Goal: Task Accomplishment & Management: Manage account settings

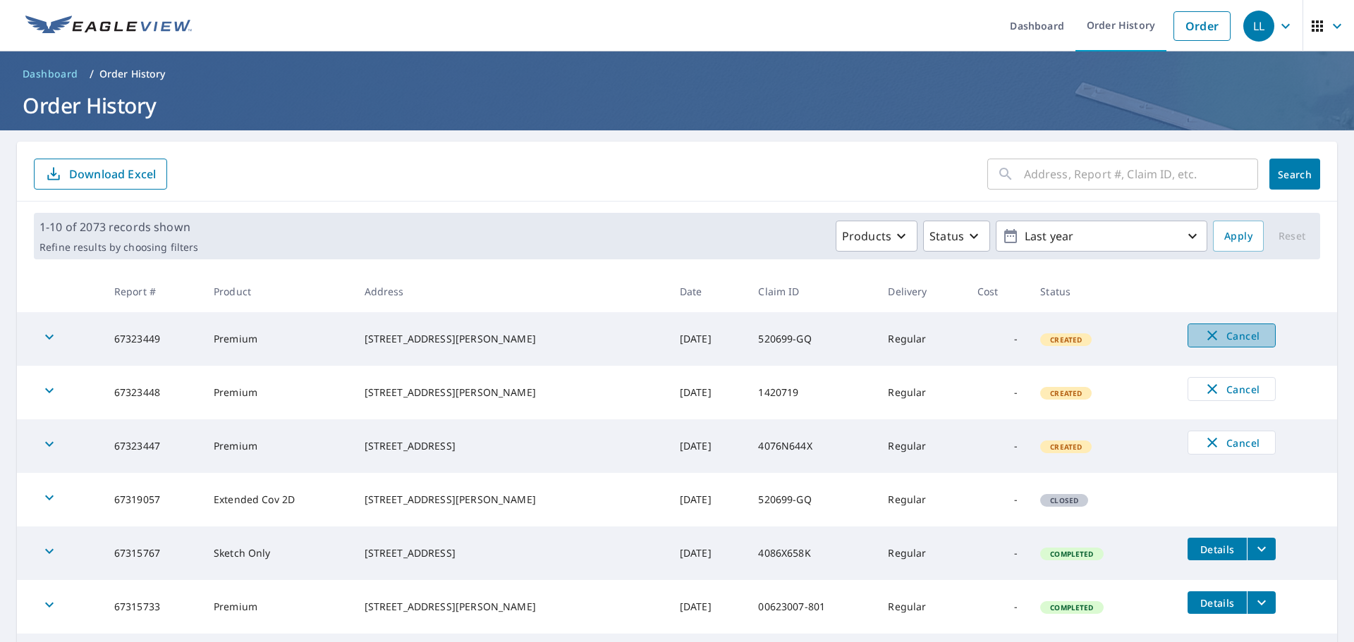
click at [1231, 338] on span "Cancel" at bounding box center [1231, 335] width 59 height 17
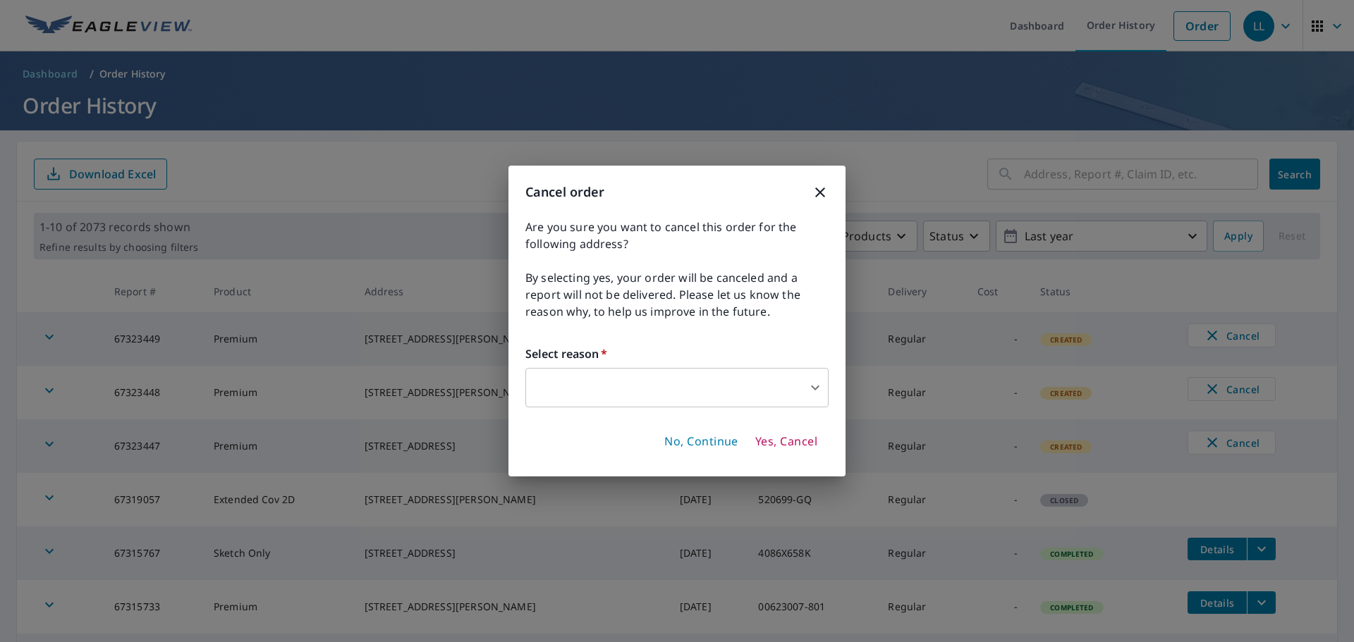
click at [595, 384] on body "LL LL Dashboard Order History Order LL Dashboard / Order History Order History …" at bounding box center [677, 321] width 1354 height 642
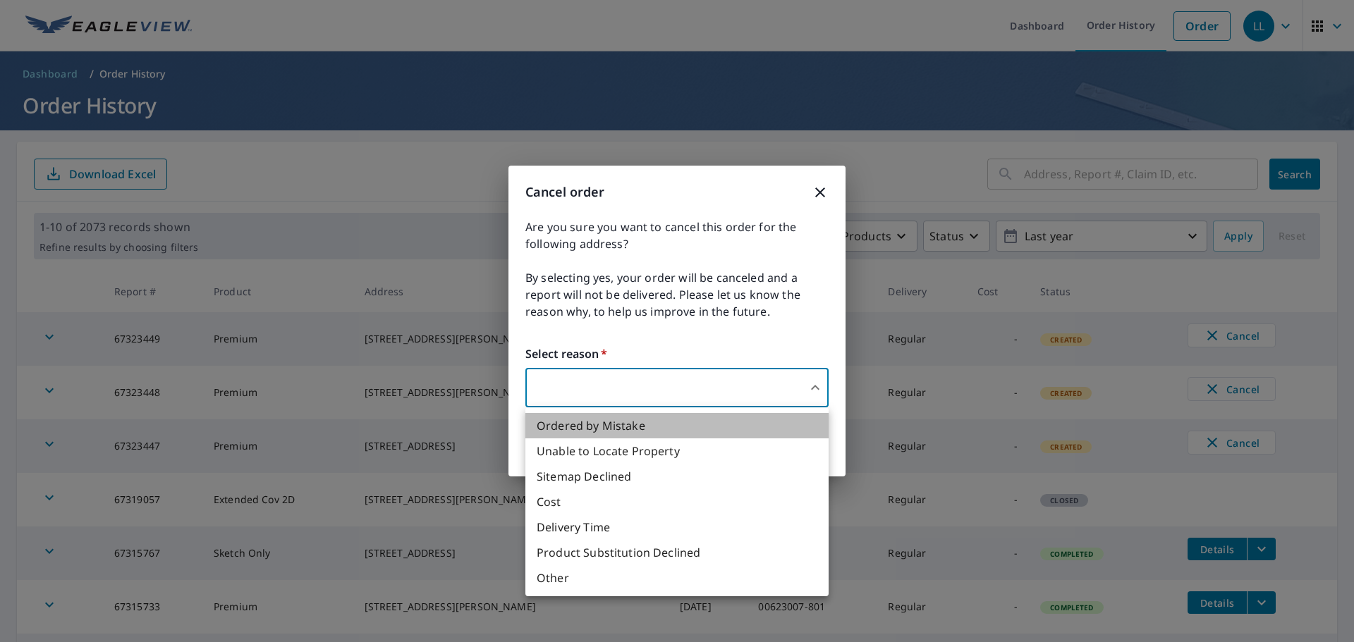
click at [625, 434] on li "Ordered by Mistake" at bounding box center [676, 425] width 303 height 25
type input "30"
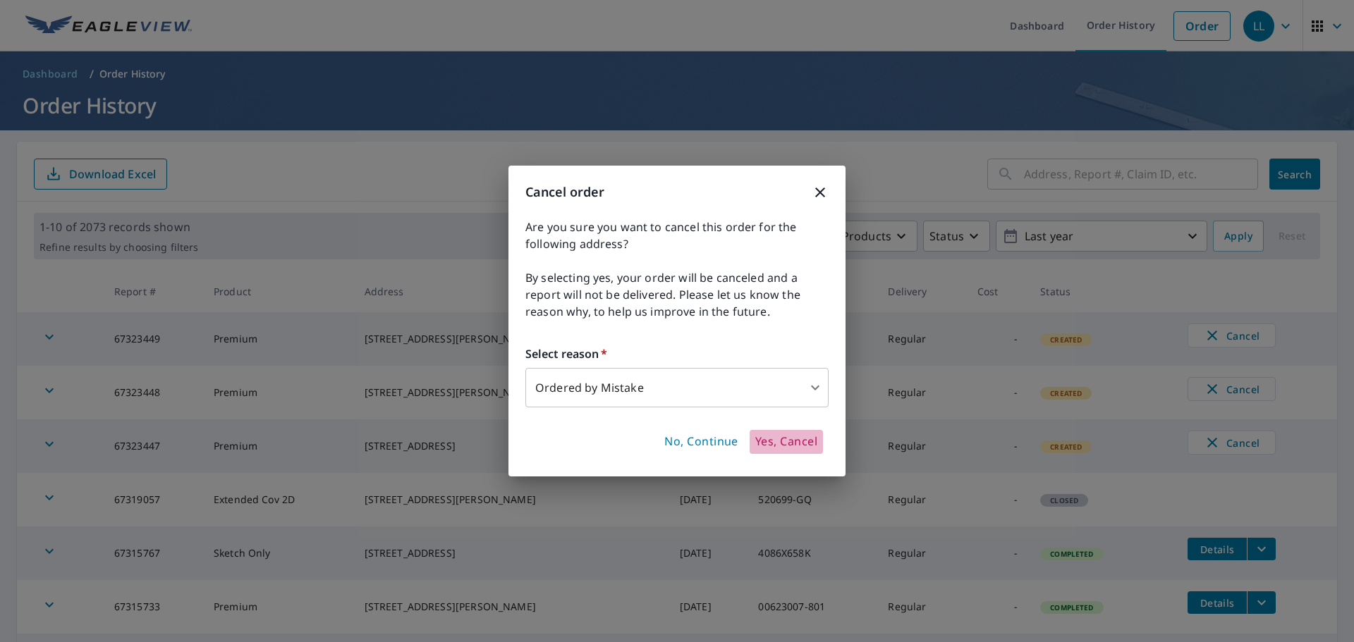
click at [786, 450] on button "Yes, Cancel" at bounding box center [786, 442] width 73 height 24
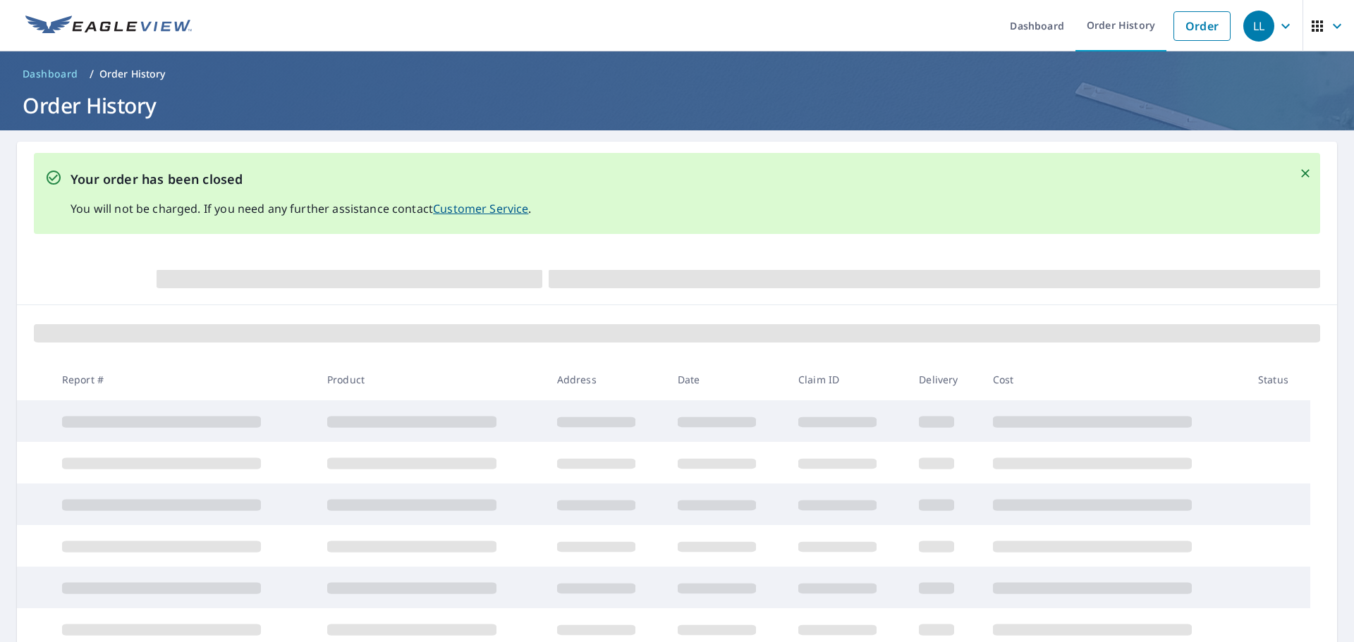
scroll to position [212, 0]
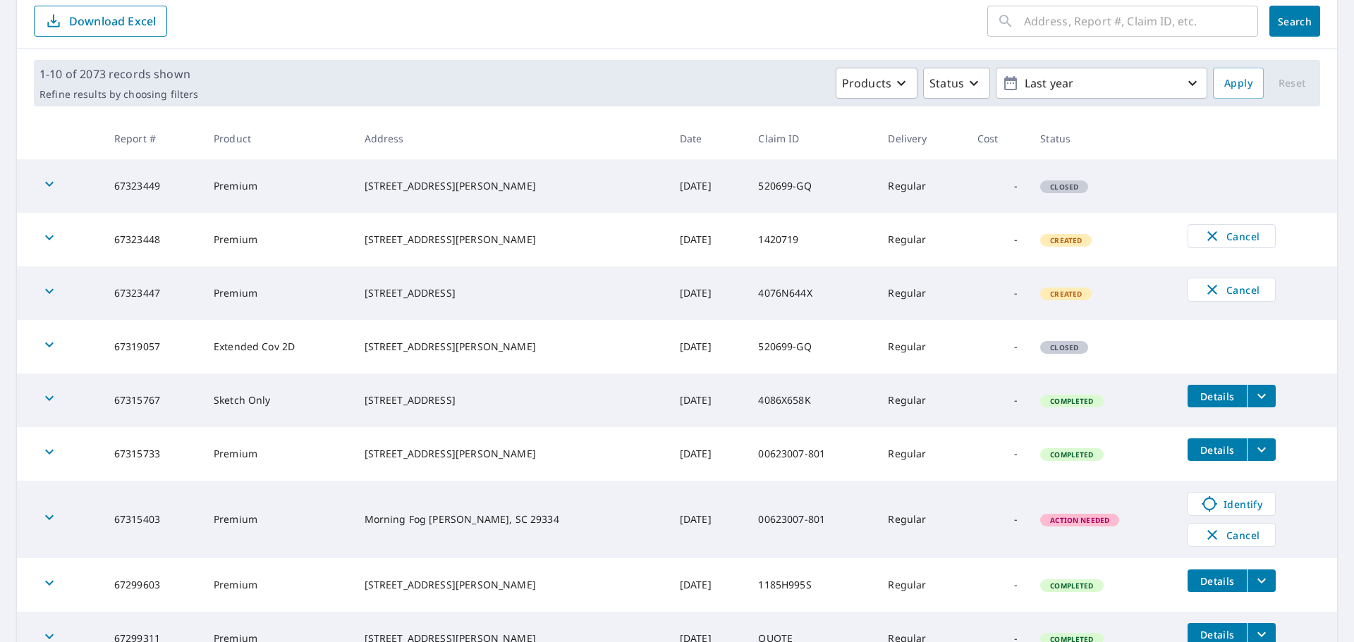
scroll to position [282, 0]
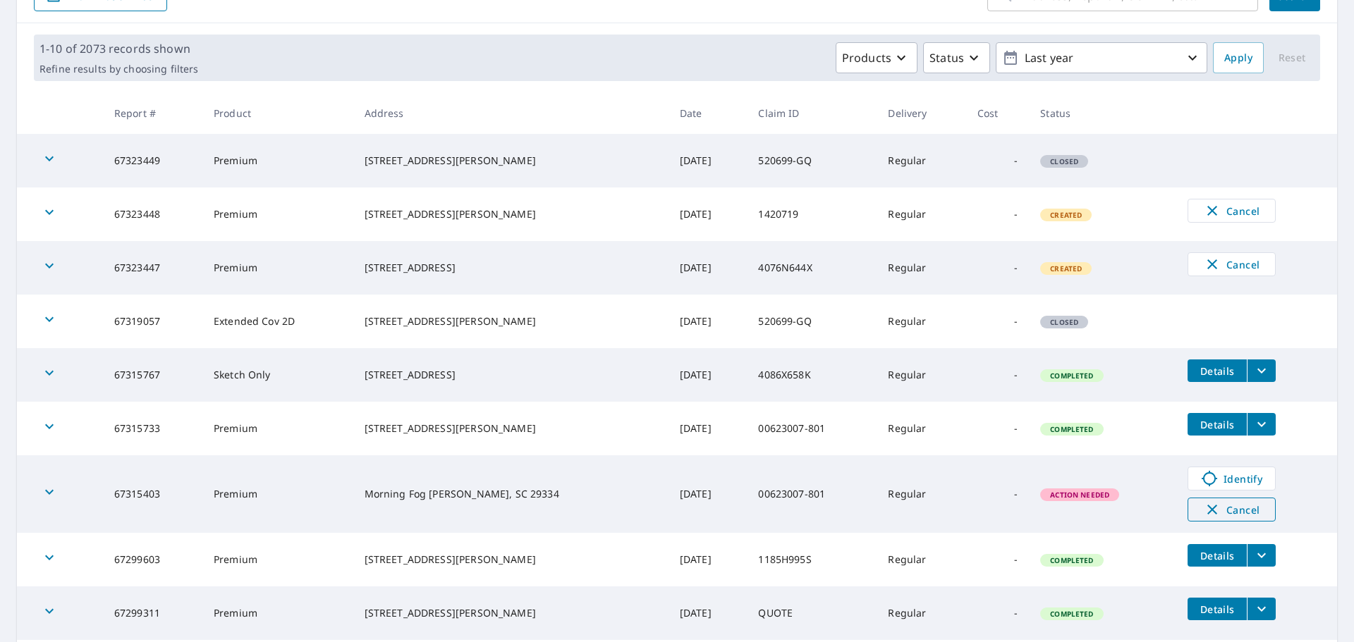
click at [1216, 510] on span "Cancel" at bounding box center [1231, 509] width 59 height 17
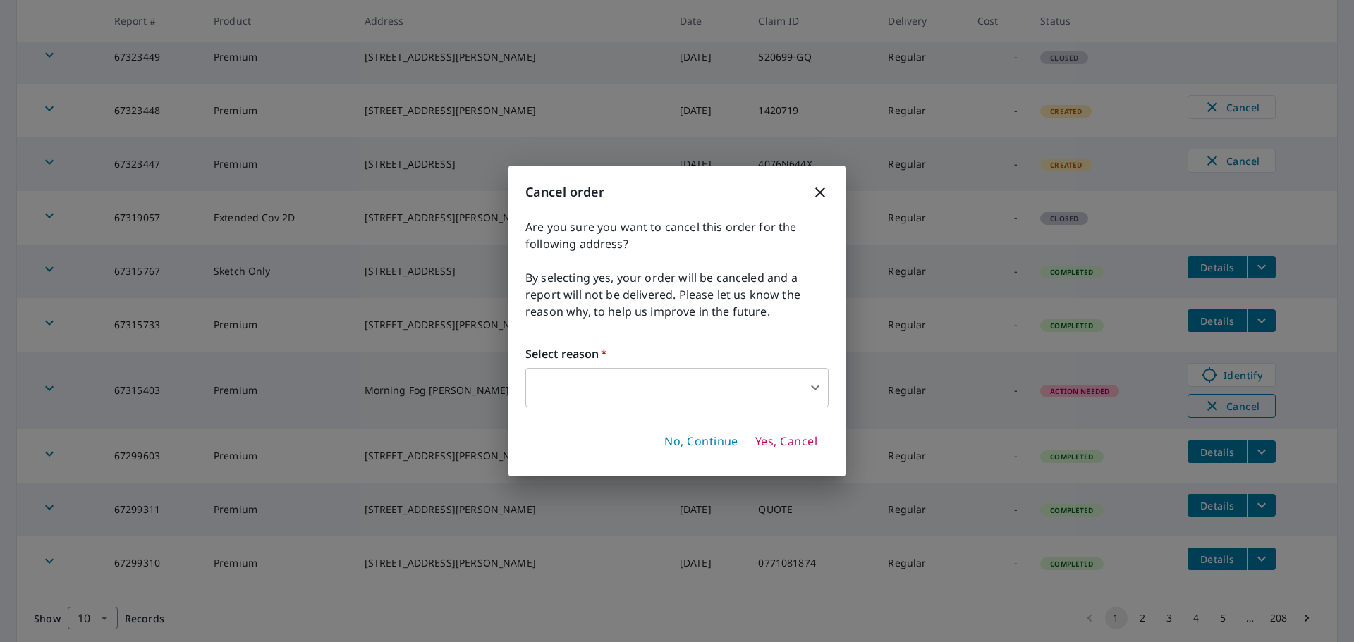
scroll to position [178, 0]
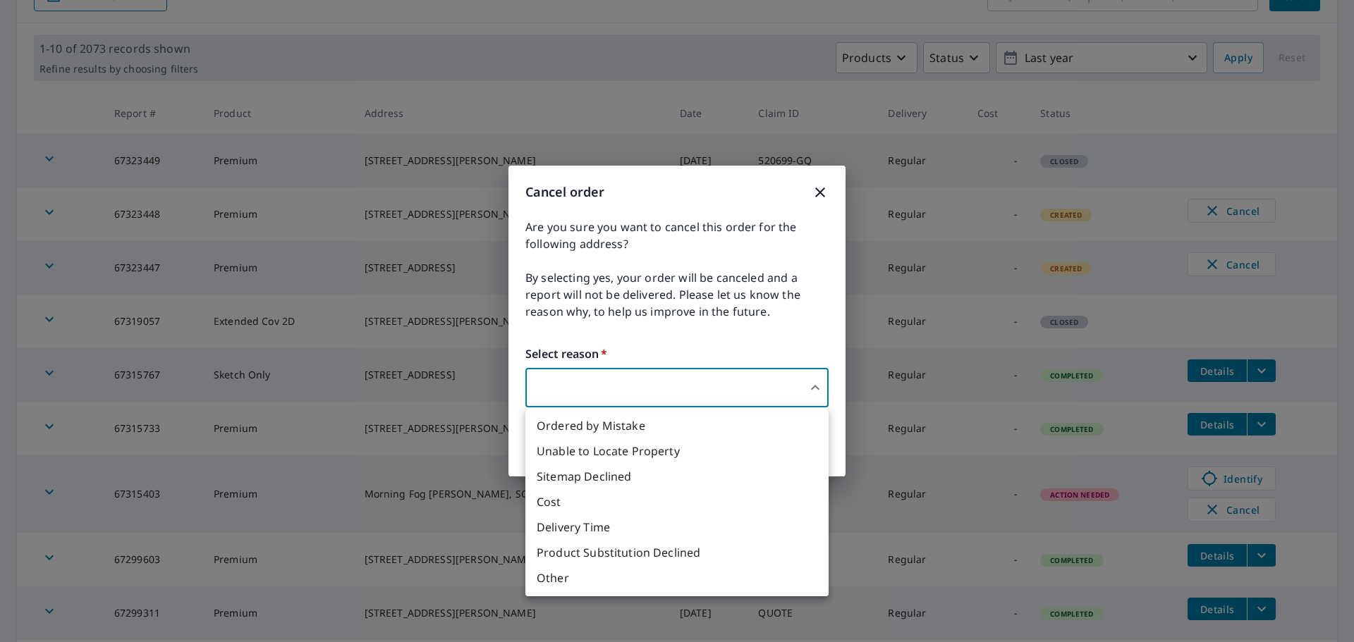
click at [680, 381] on body "LL LL Dashboard Order History Order LL Dashboard / Order History Order History …" at bounding box center [677, 321] width 1354 height 642
click at [663, 452] on li "Unable to Locate Property" at bounding box center [676, 451] width 303 height 25
click at [769, 394] on body "LL LL Dashboard Order History Order LL Dashboard / Order History Order History …" at bounding box center [677, 321] width 1354 height 642
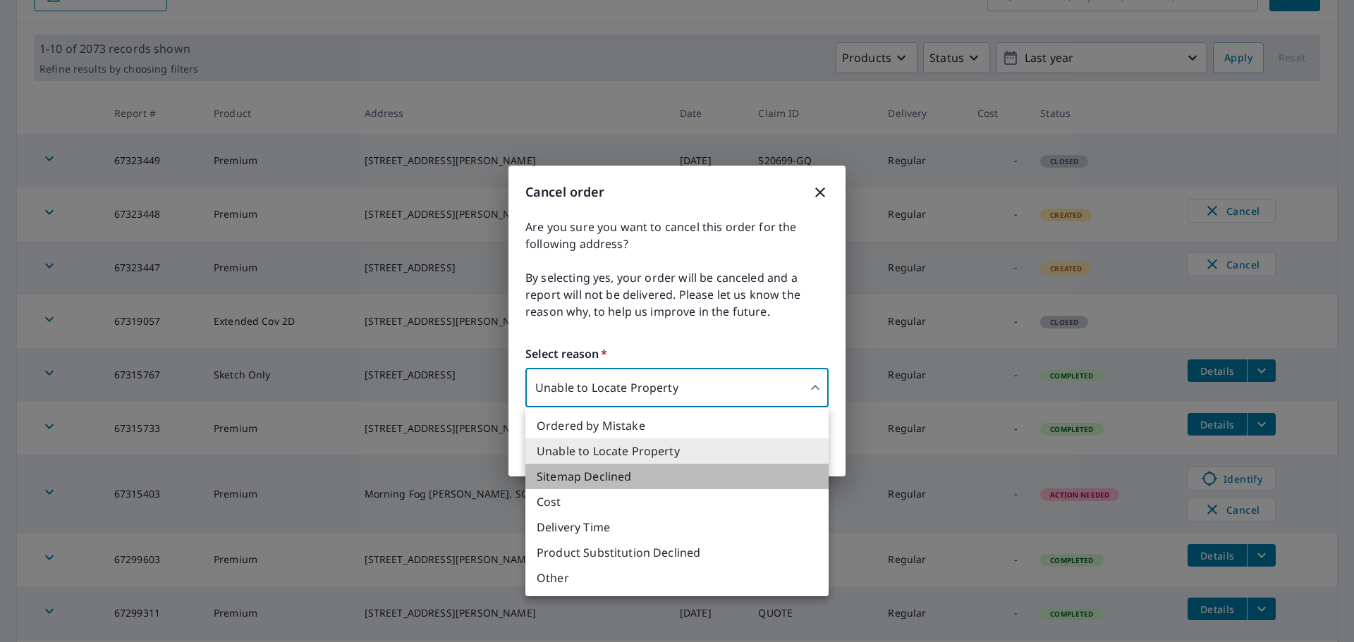
click at [738, 484] on li "Sitemap Declined" at bounding box center [676, 476] width 303 height 25
type input "32"
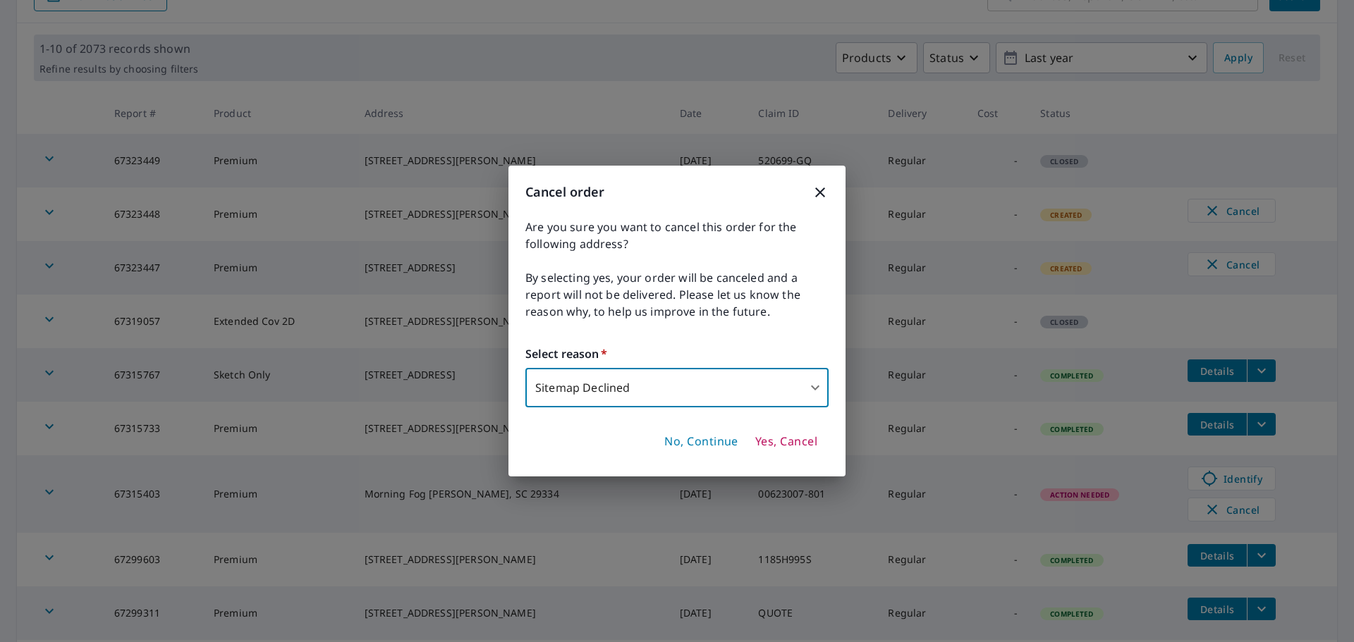
click at [783, 438] on span "Yes, Cancel" at bounding box center [786, 442] width 62 height 16
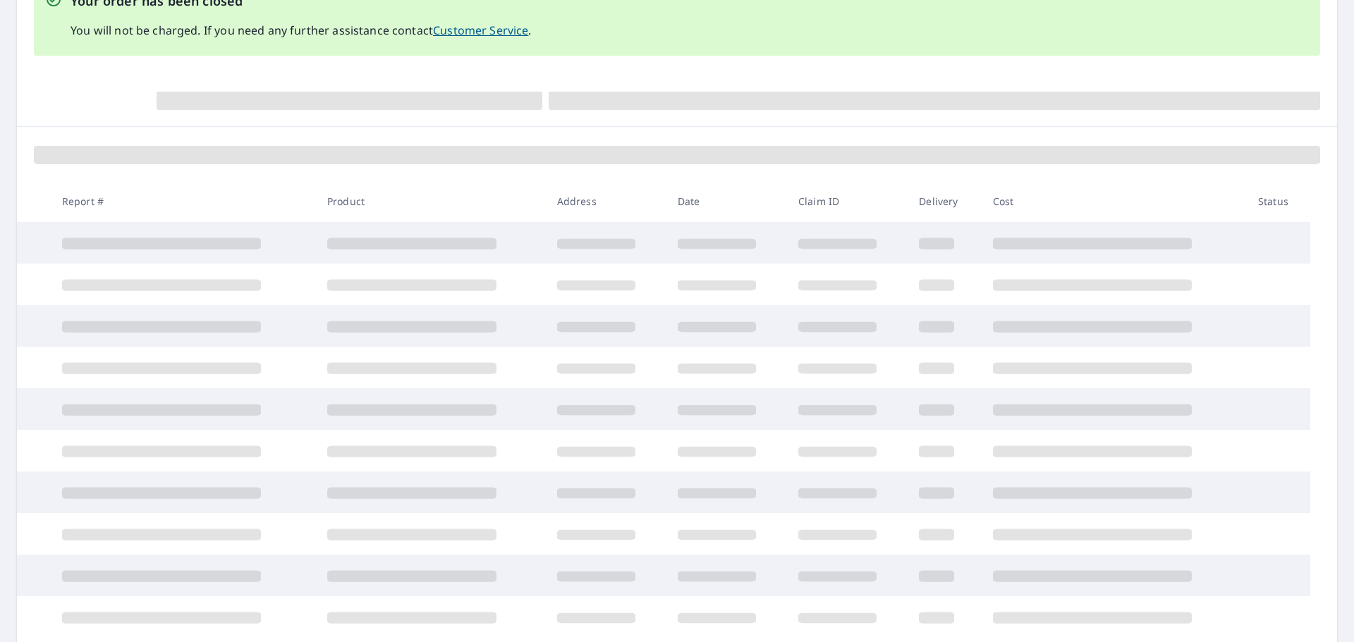
scroll to position [278, 0]
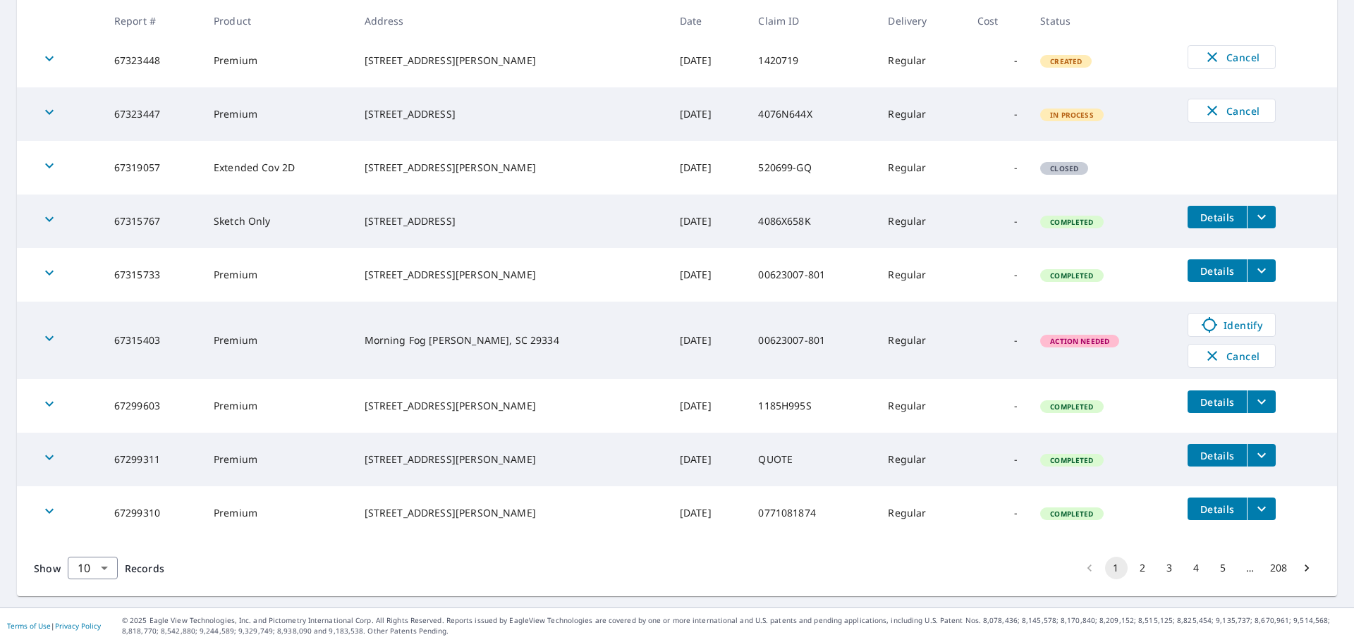
scroll to position [437, 0]
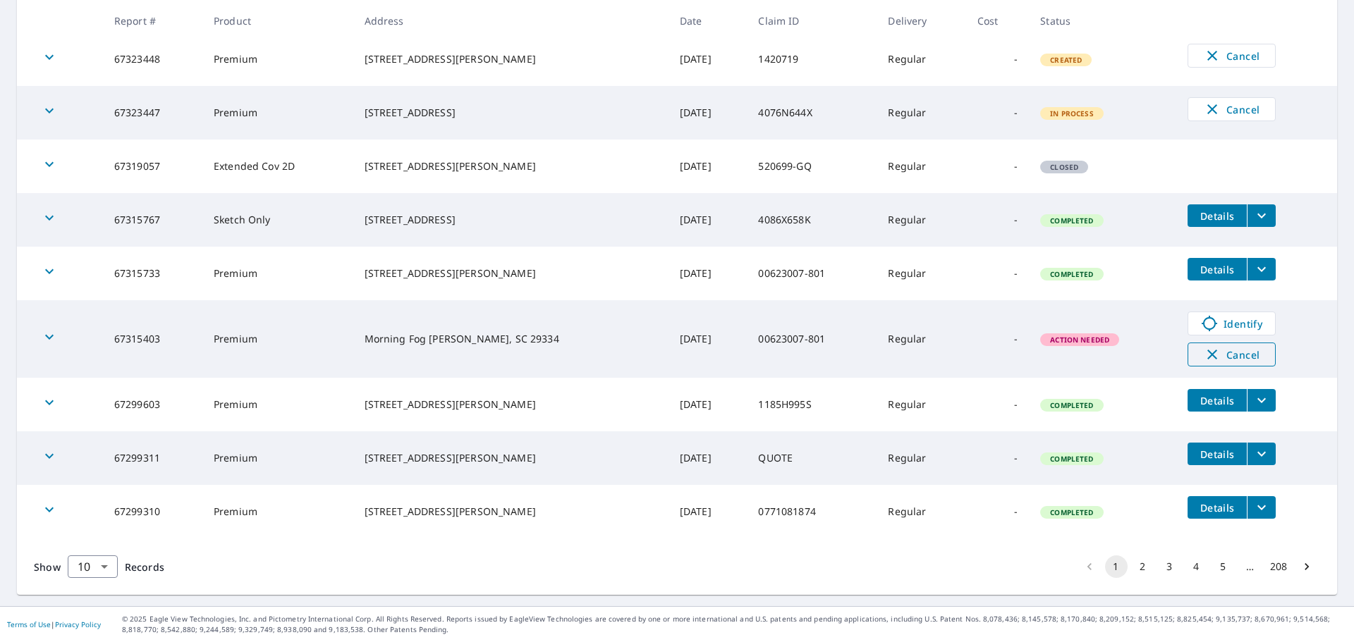
click at [1206, 350] on span "Cancel" at bounding box center [1231, 354] width 59 height 17
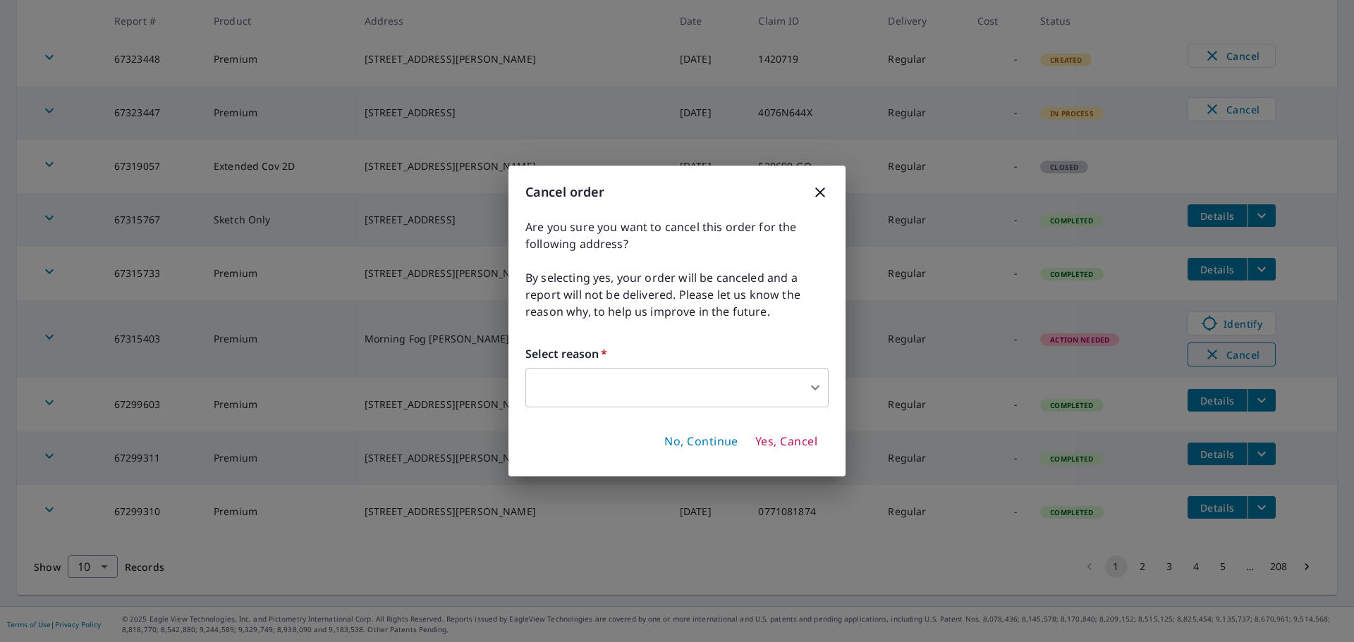
scroll to position [334, 0]
click at [752, 371] on body "LL LL Dashboard Order History Order LL Dashboard / Order History Order History …" at bounding box center [677, 321] width 1354 height 642
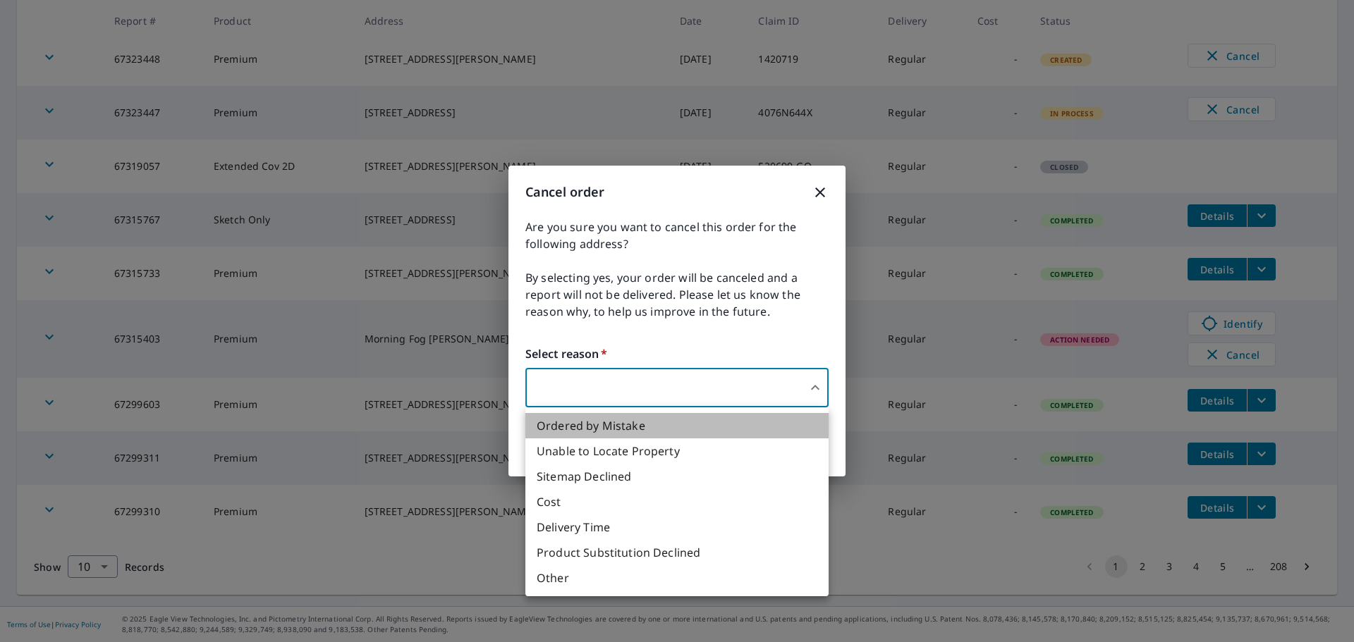
click at [729, 429] on li "Ordered by Mistake" at bounding box center [676, 425] width 303 height 25
type input "30"
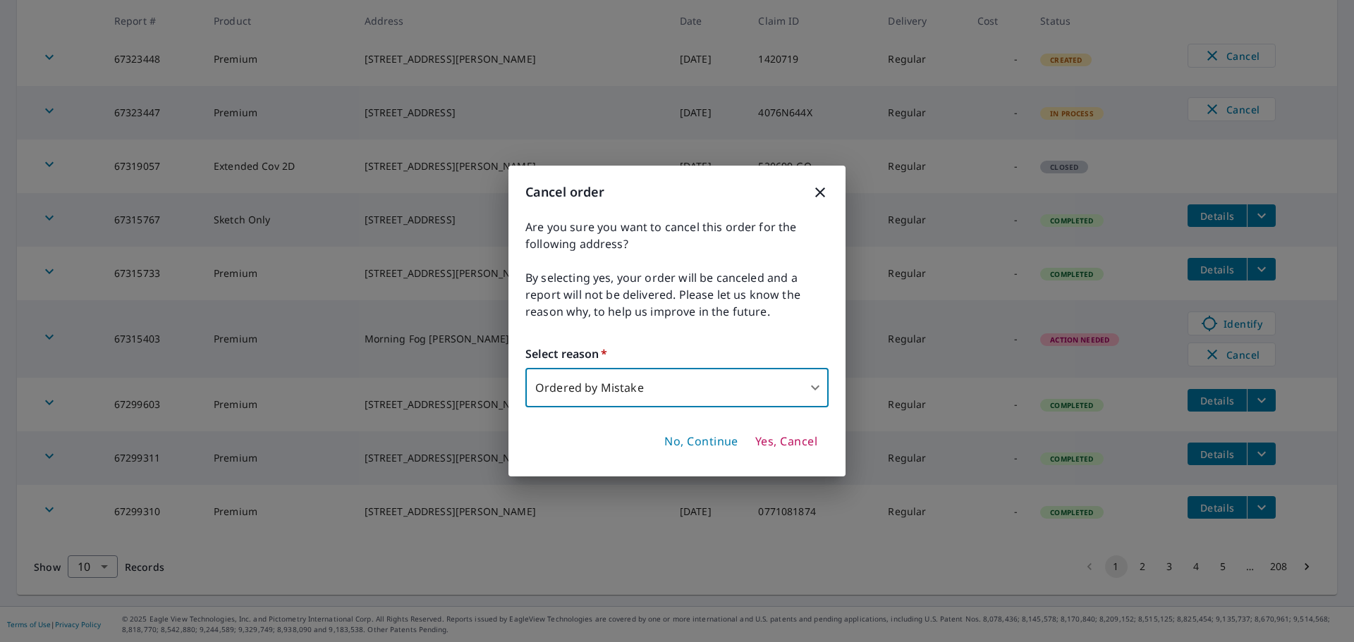
click at [800, 446] on span "Yes, Cancel" at bounding box center [786, 442] width 62 height 16
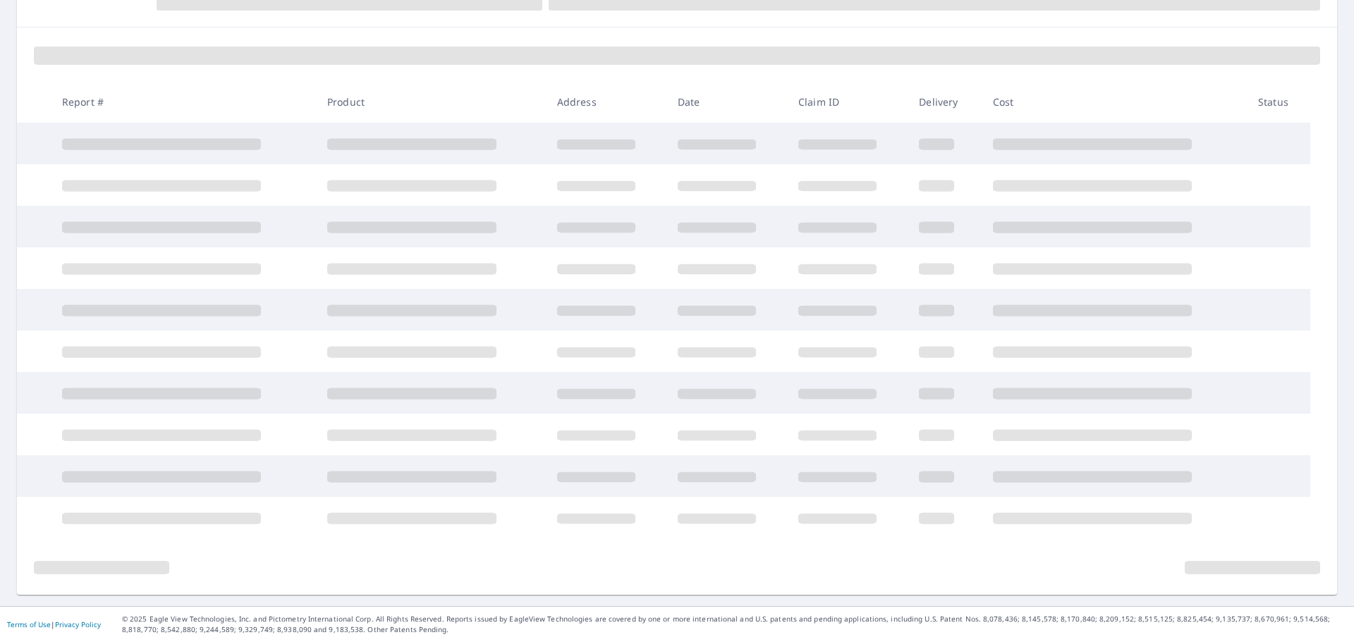
scroll to position [278, 0]
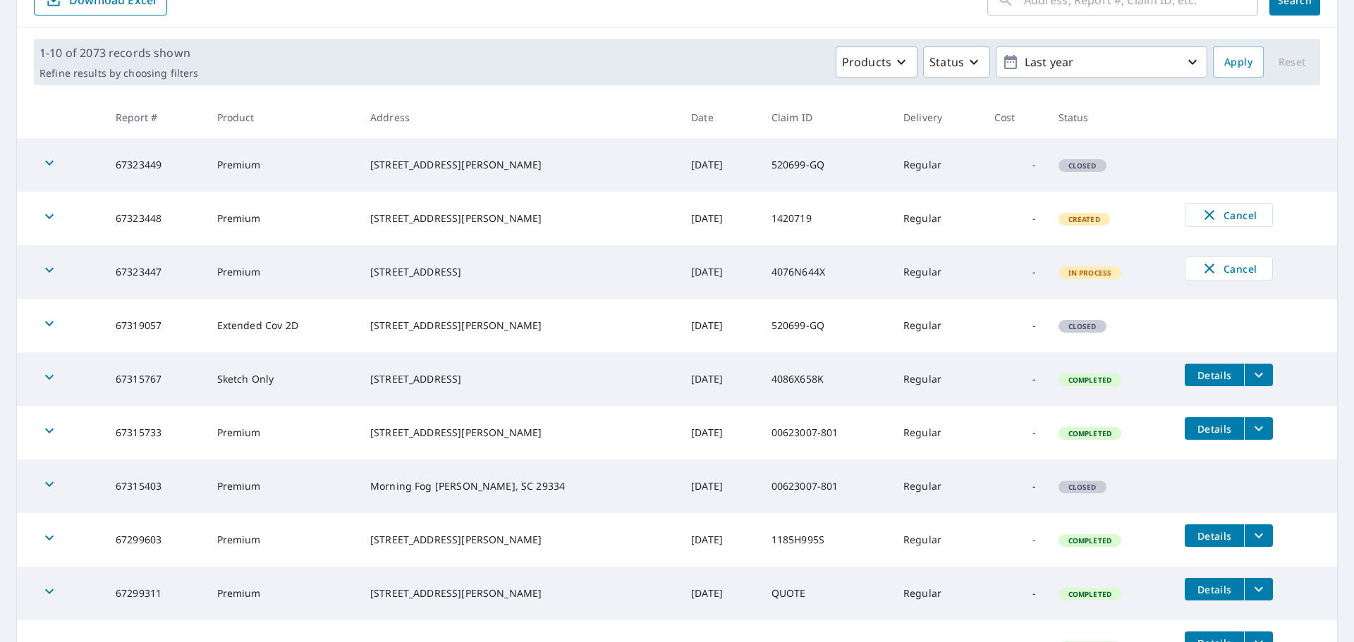
scroll to position [413, 0]
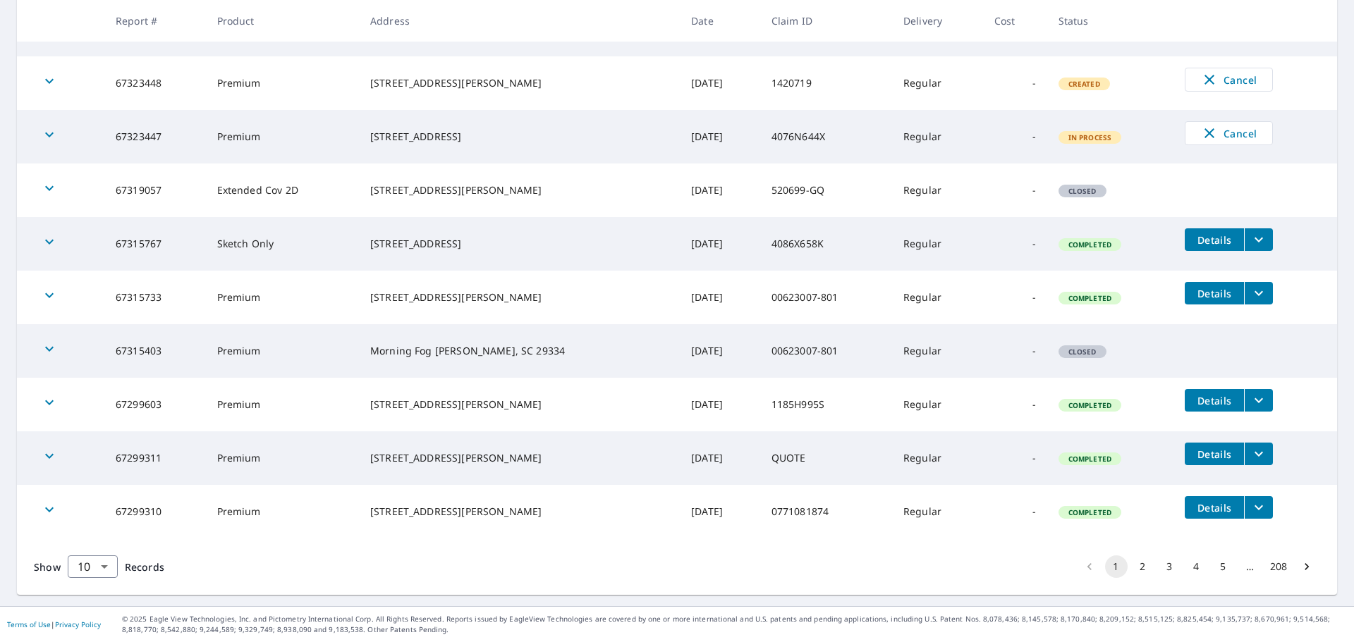
click at [1130, 576] on li "2" at bounding box center [1143, 567] width 27 height 23
click at [1133, 568] on button "2" at bounding box center [1143, 567] width 23 height 23
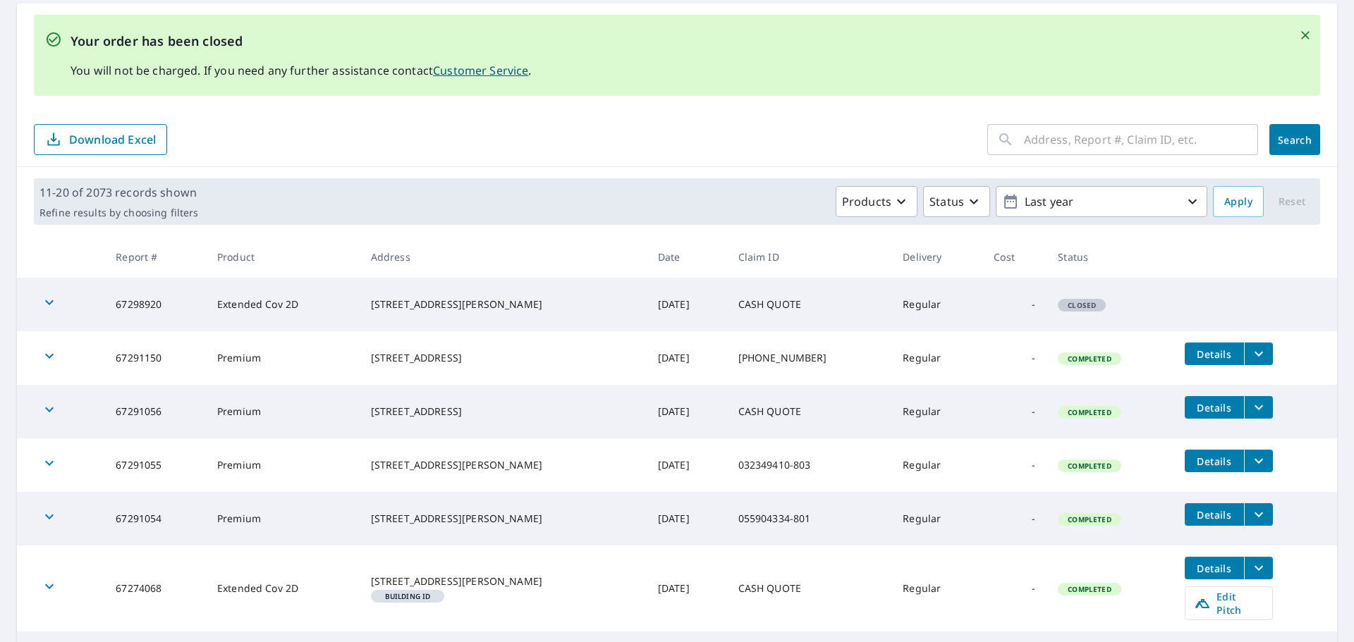
scroll to position [137, 0]
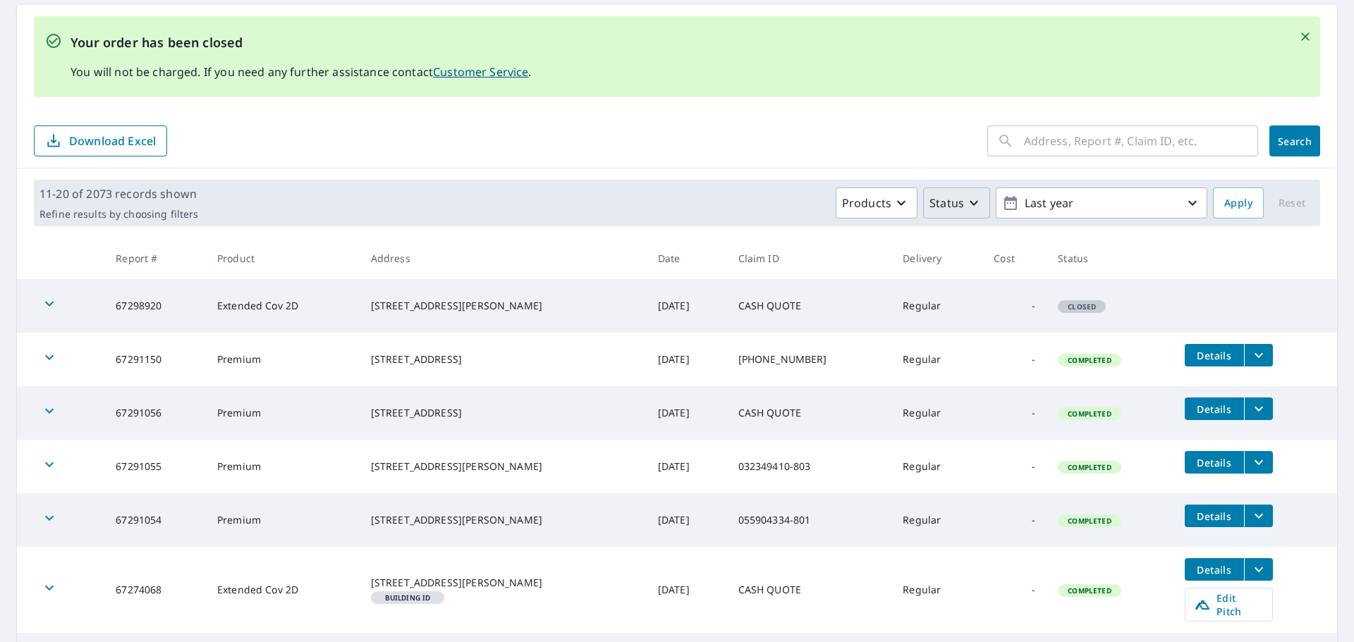
click at [946, 206] on p "Status" at bounding box center [946, 203] width 35 height 17
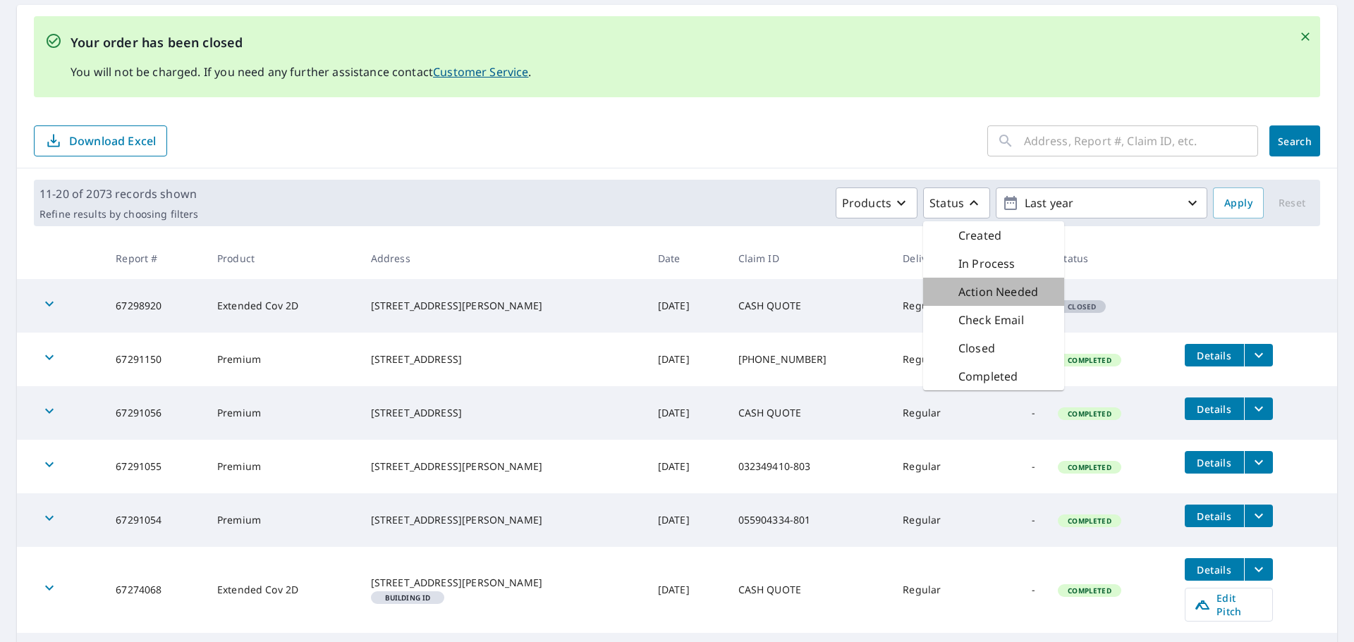
click at [971, 287] on p "Action Needed" at bounding box center [998, 291] width 80 height 17
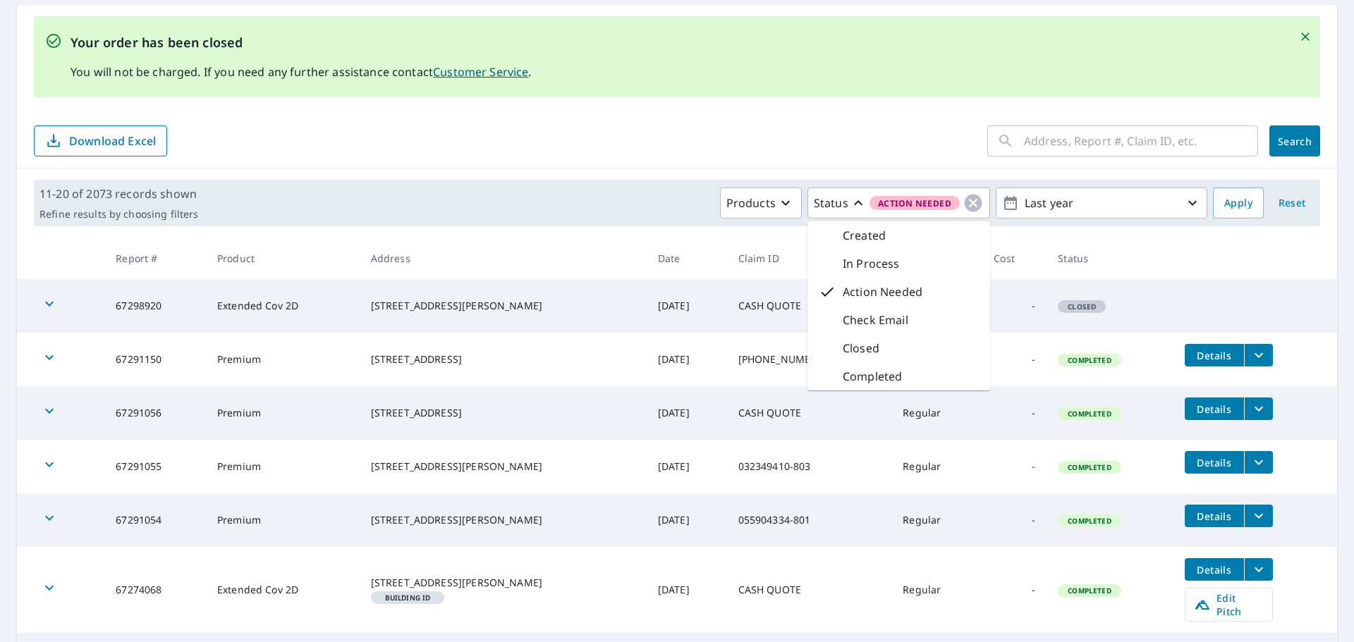
click at [914, 133] on form "​ Search Download Excel" at bounding box center [677, 141] width 1286 height 31
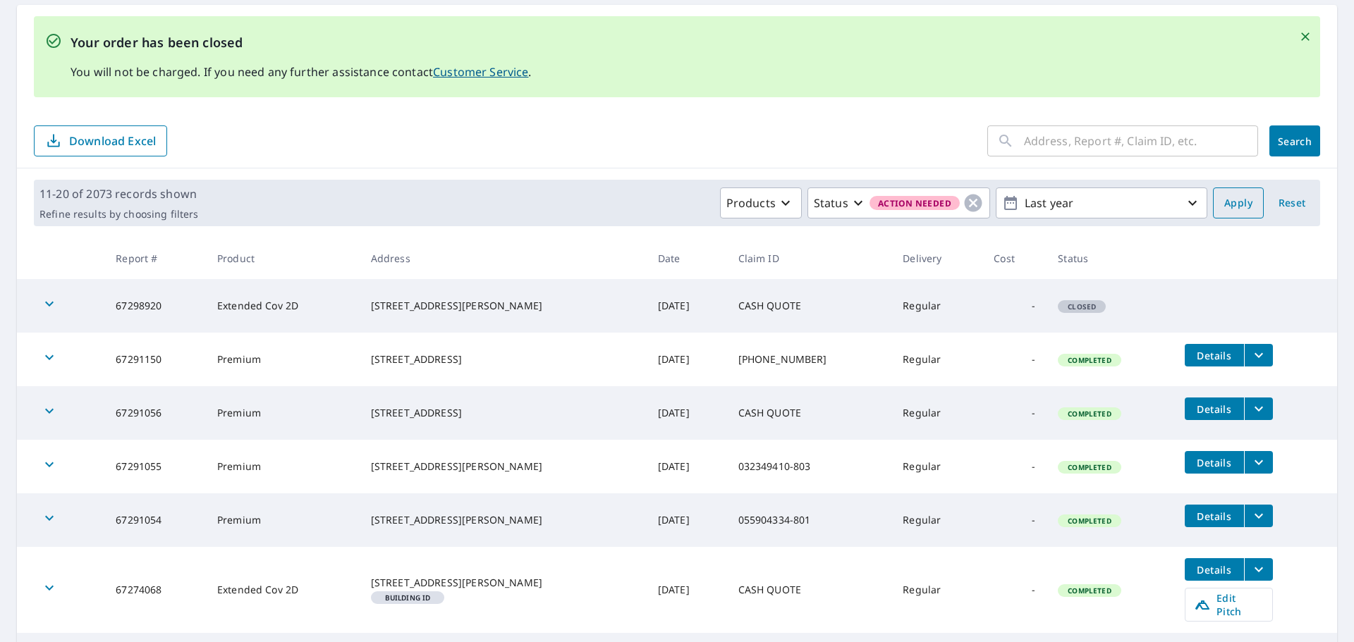
click at [1235, 200] on span "Apply" at bounding box center [1238, 204] width 28 height 18
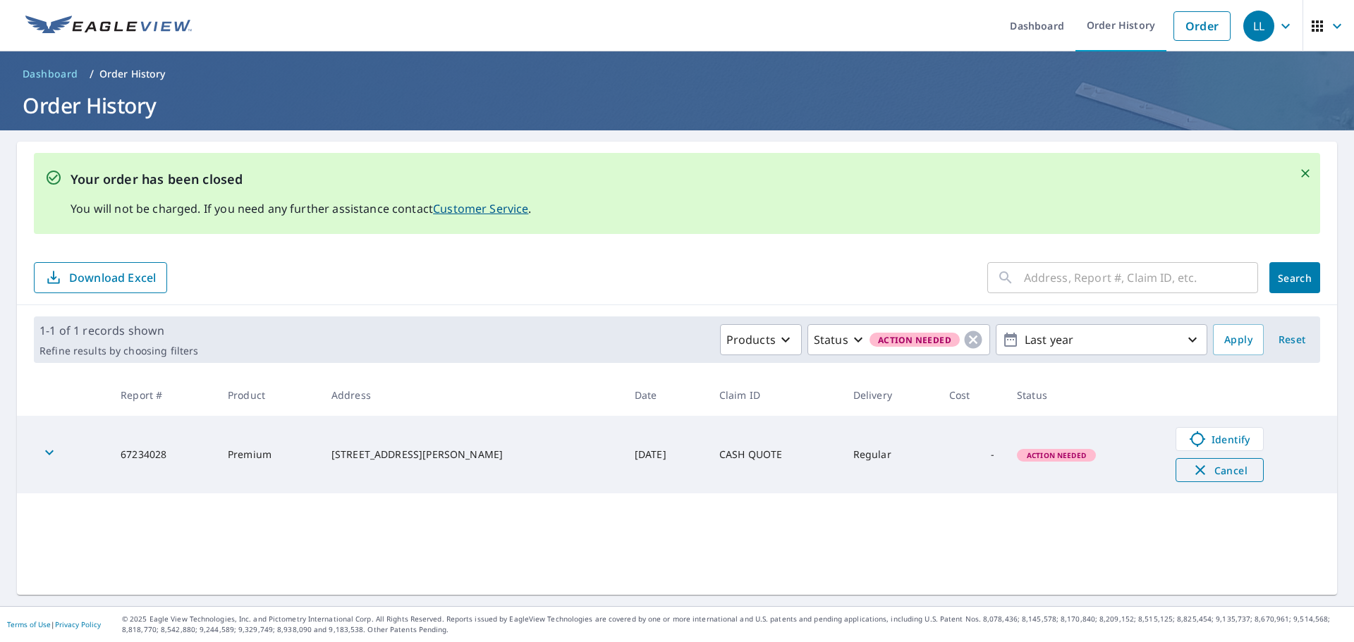
click at [1214, 470] on span "Cancel" at bounding box center [1219, 470] width 59 height 17
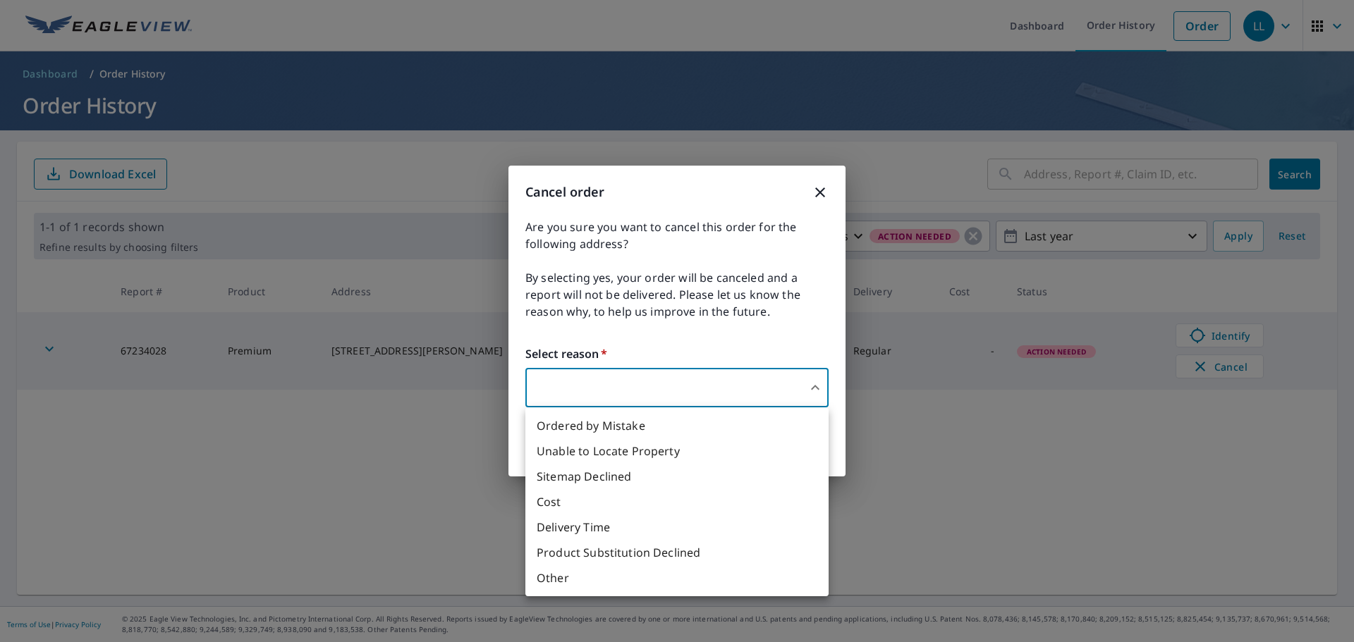
click at [748, 376] on body "LL LL Dashboard Order History Order LL Dashboard / Order History Order History …" at bounding box center [677, 321] width 1354 height 642
click at [606, 431] on li "Ordered by Mistake" at bounding box center [676, 425] width 303 height 25
type input "30"
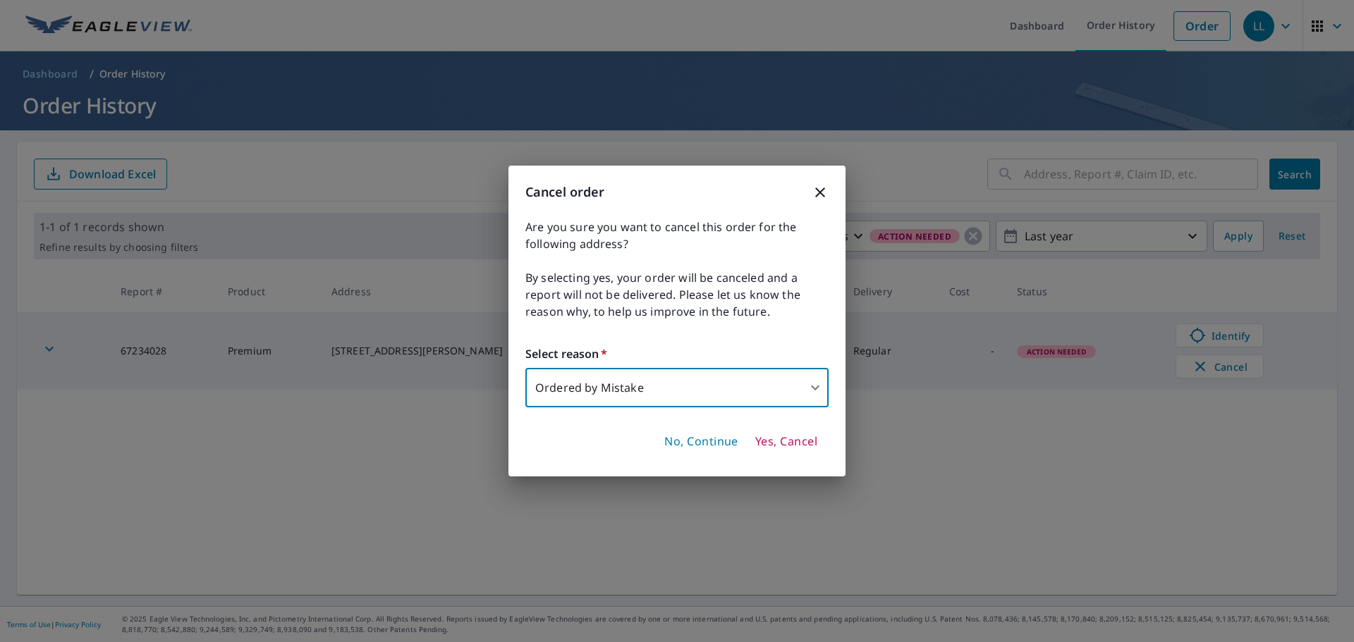
click at [786, 441] on span "Yes, Cancel" at bounding box center [786, 442] width 62 height 16
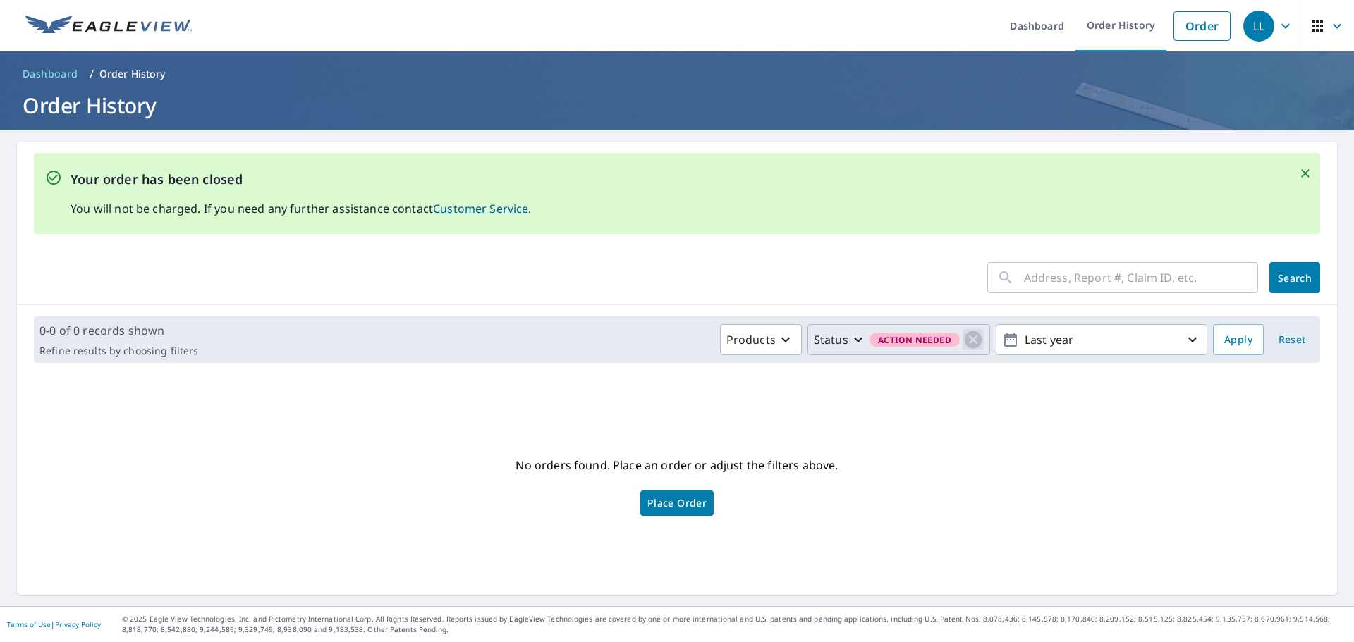
click at [964, 340] on icon "button" at bounding box center [972, 339] width 21 height 21
click at [1119, 35] on link "Order History" at bounding box center [1120, 25] width 91 height 51
